Goal: Navigation & Orientation: Understand site structure

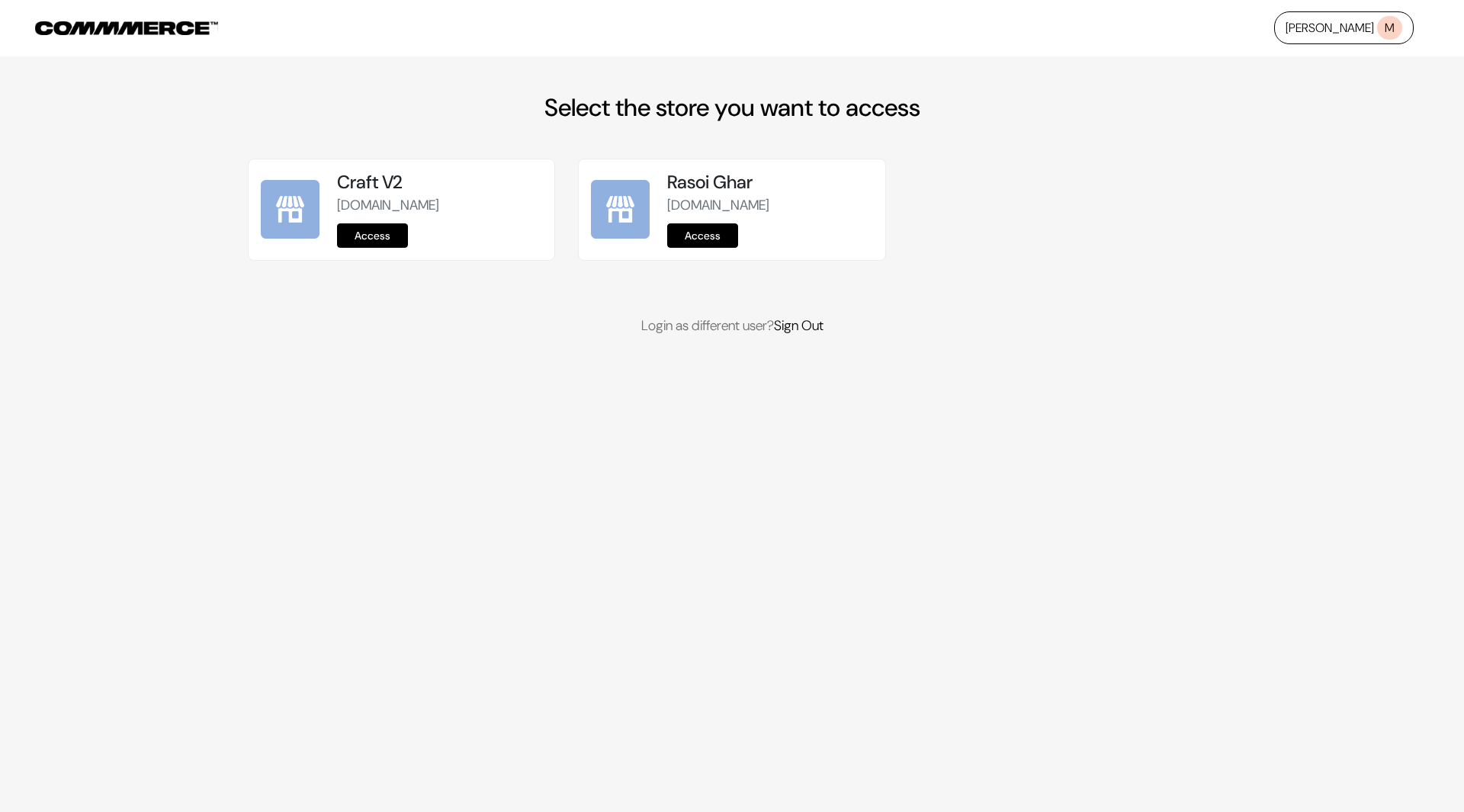
click at [390, 230] on link "Access" at bounding box center [372, 235] width 71 height 24
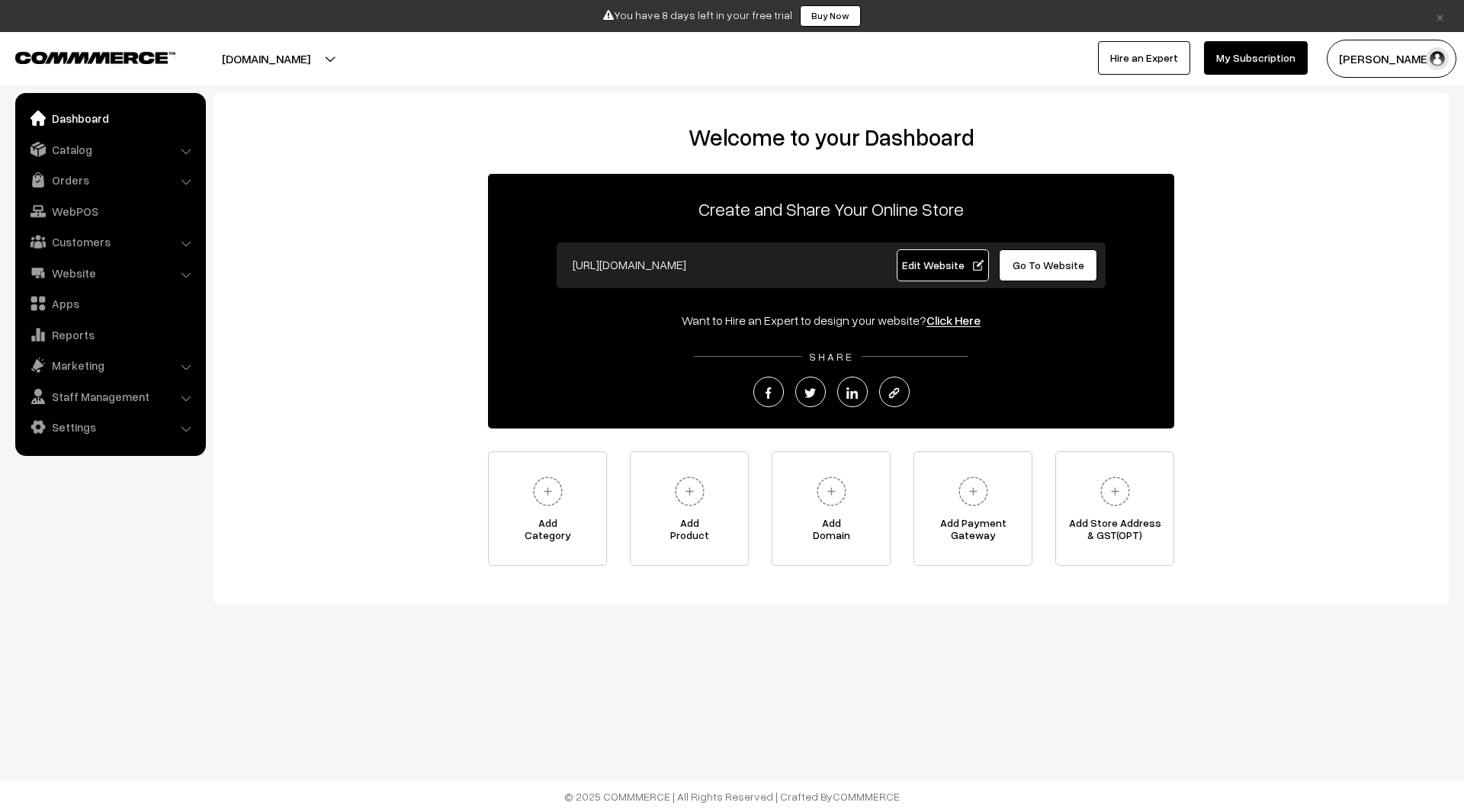
click at [962, 260] on span "Edit Website" at bounding box center [943, 265] width 82 height 13
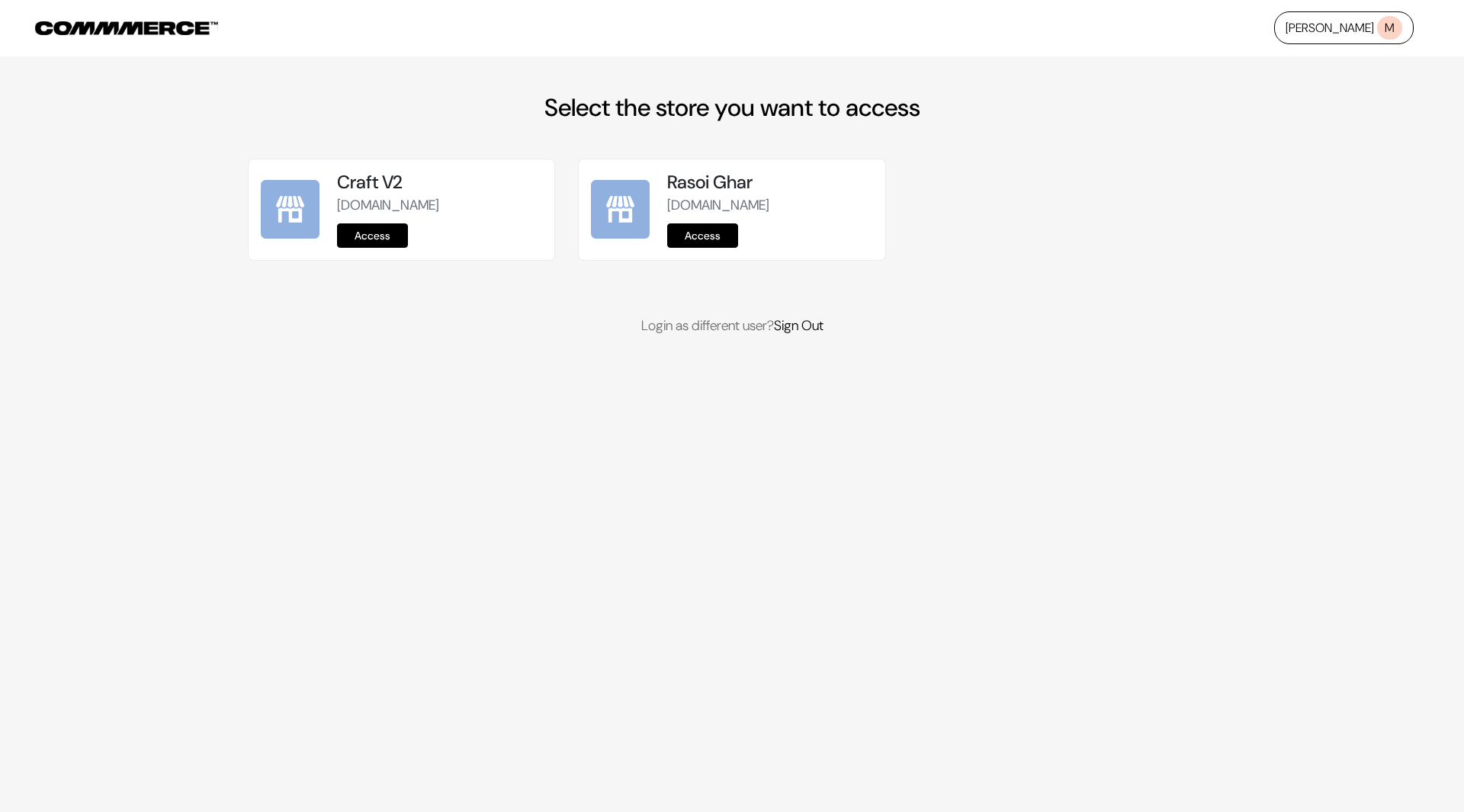
click at [373, 229] on link "Access" at bounding box center [372, 235] width 71 height 24
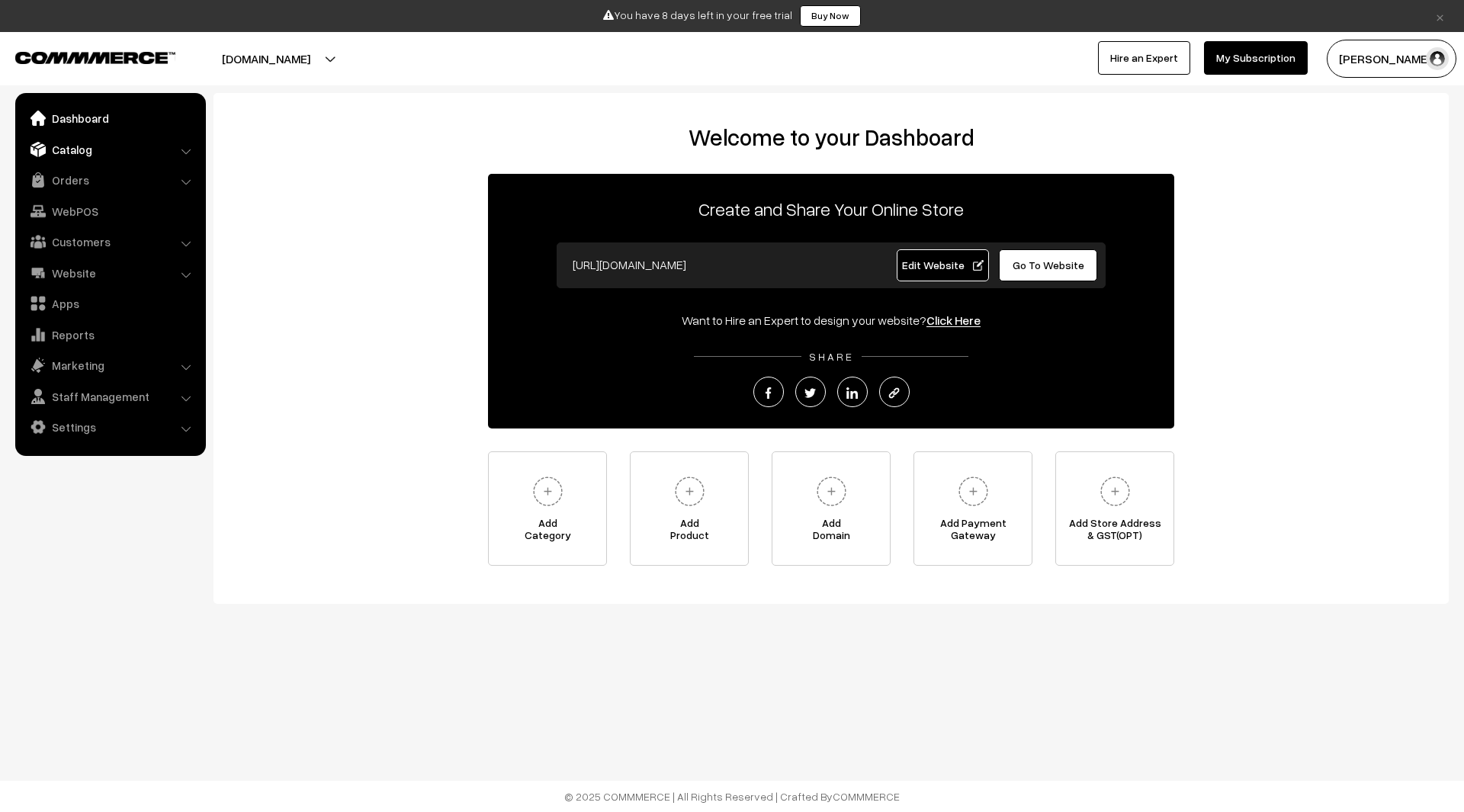
click at [130, 150] on link "Catalog" at bounding box center [110, 149] width 182 height 27
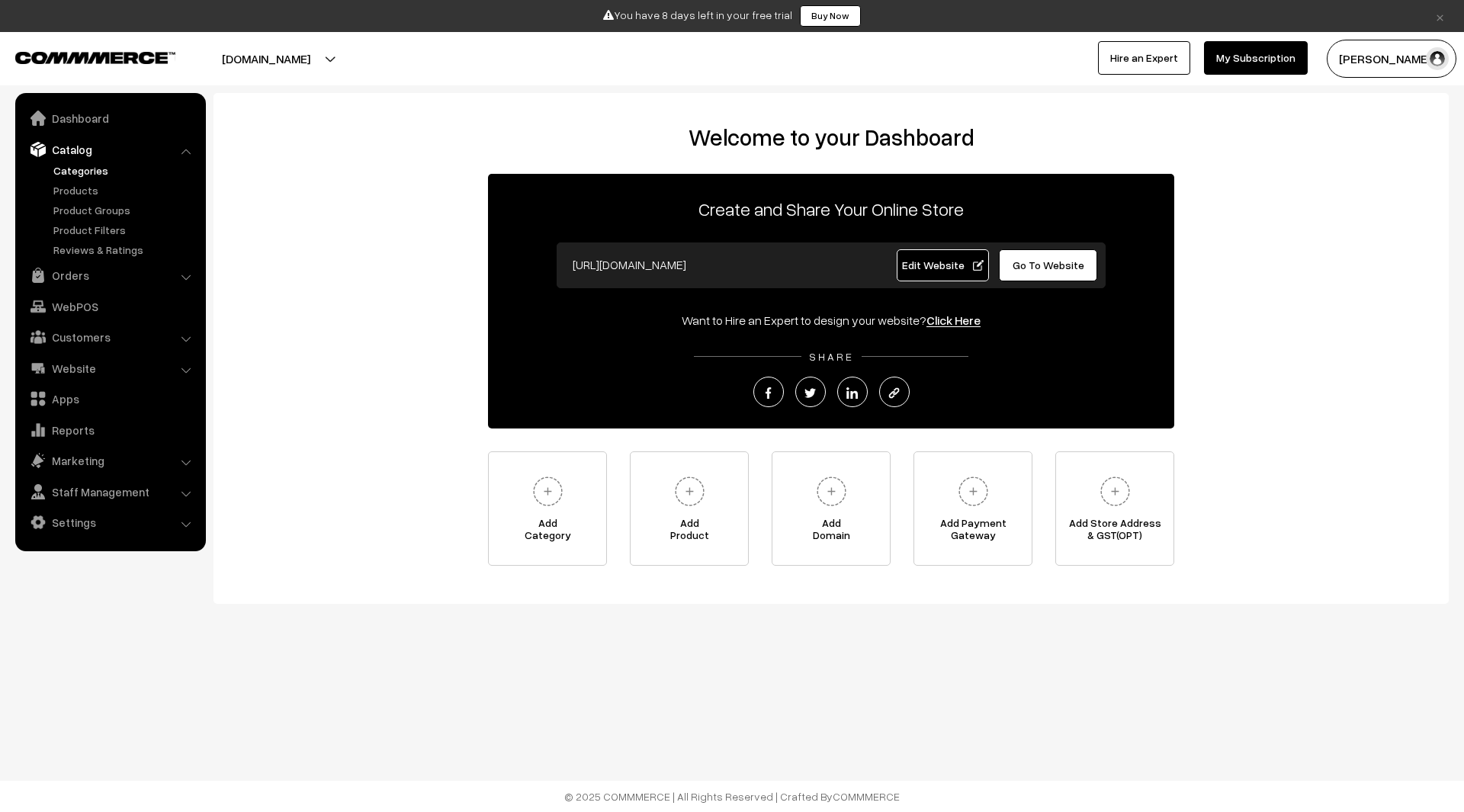
click at [95, 168] on link "Categories" at bounding box center [124, 170] width 151 height 16
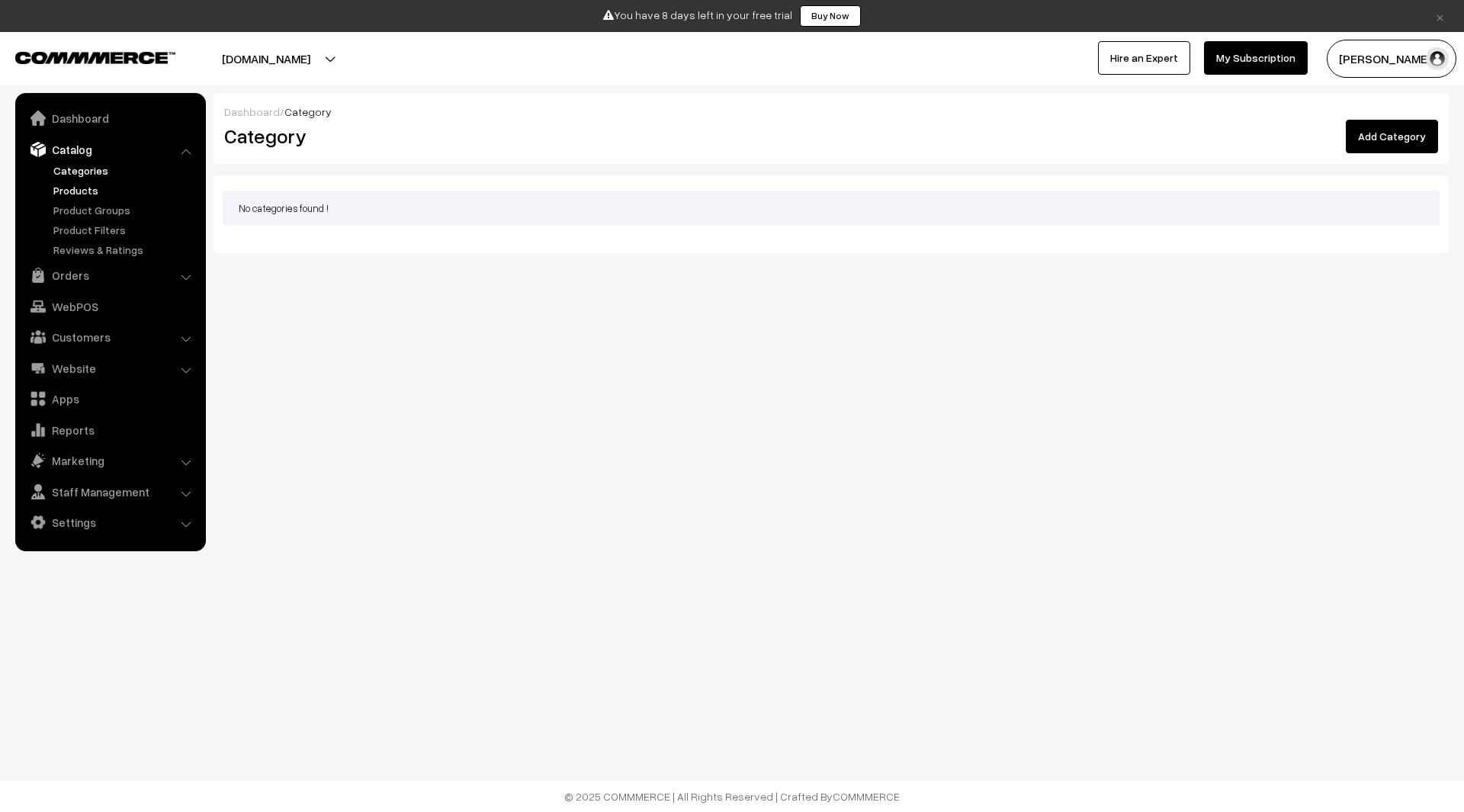
click at [86, 188] on link "Products" at bounding box center [124, 190] width 151 height 16
click at [113, 210] on link "Product Groups" at bounding box center [124, 210] width 151 height 16
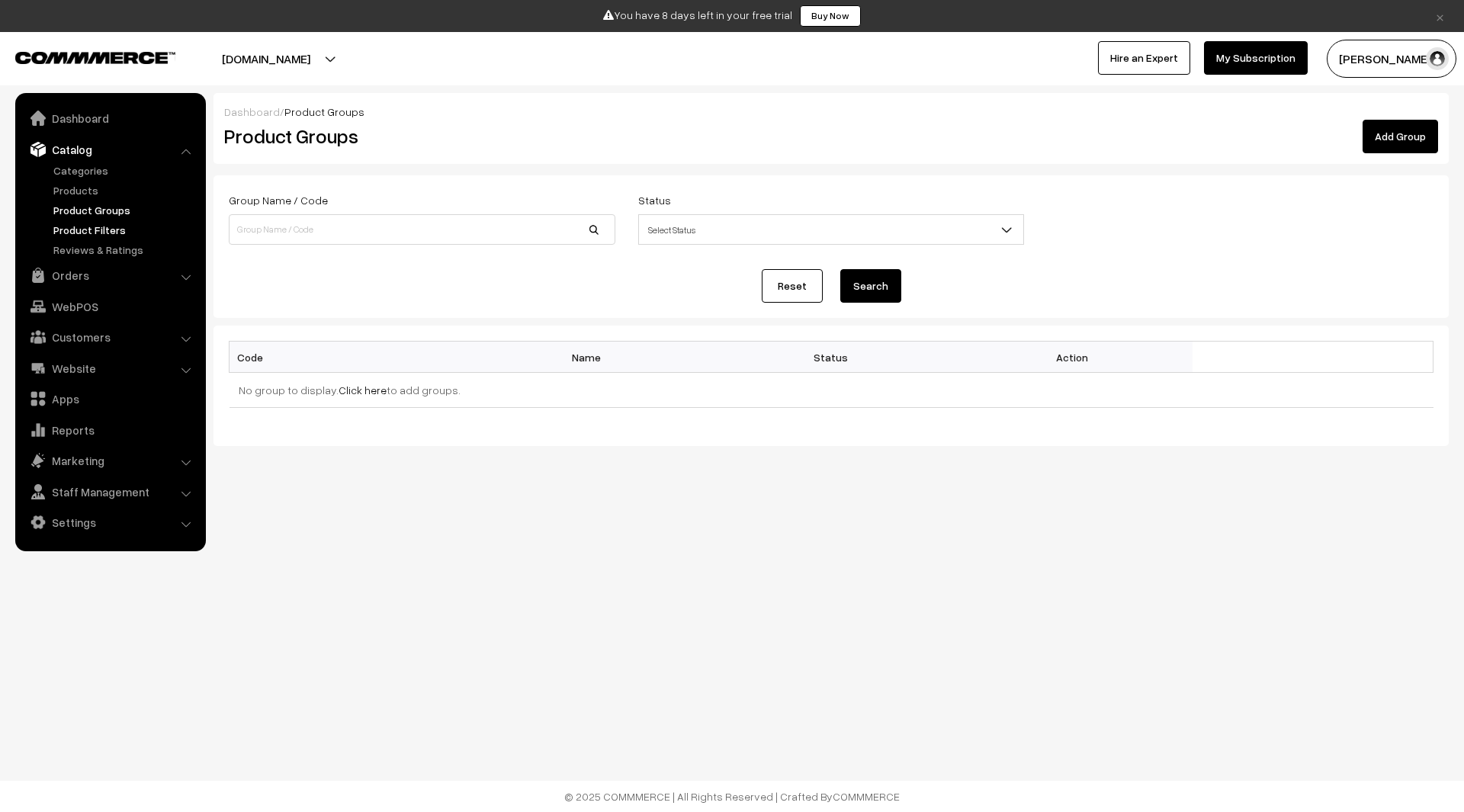
click at [100, 224] on link "Product Filters" at bounding box center [124, 229] width 151 height 16
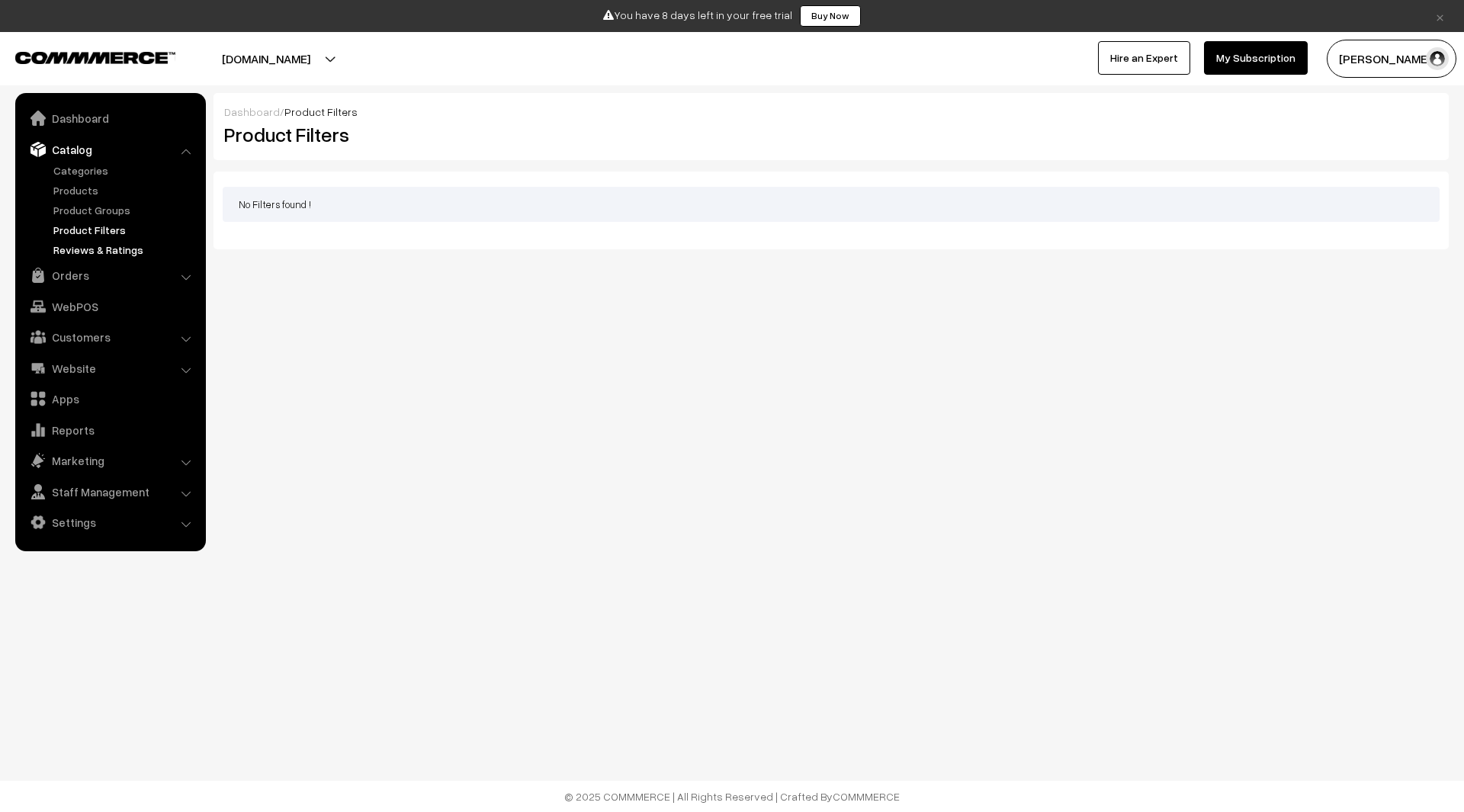
click at [128, 251] on link "Reviews & Ratings" at bounding box center [124, 249] width 151 height 16
